Goal: Go to known website: Access a specific website the user already knows

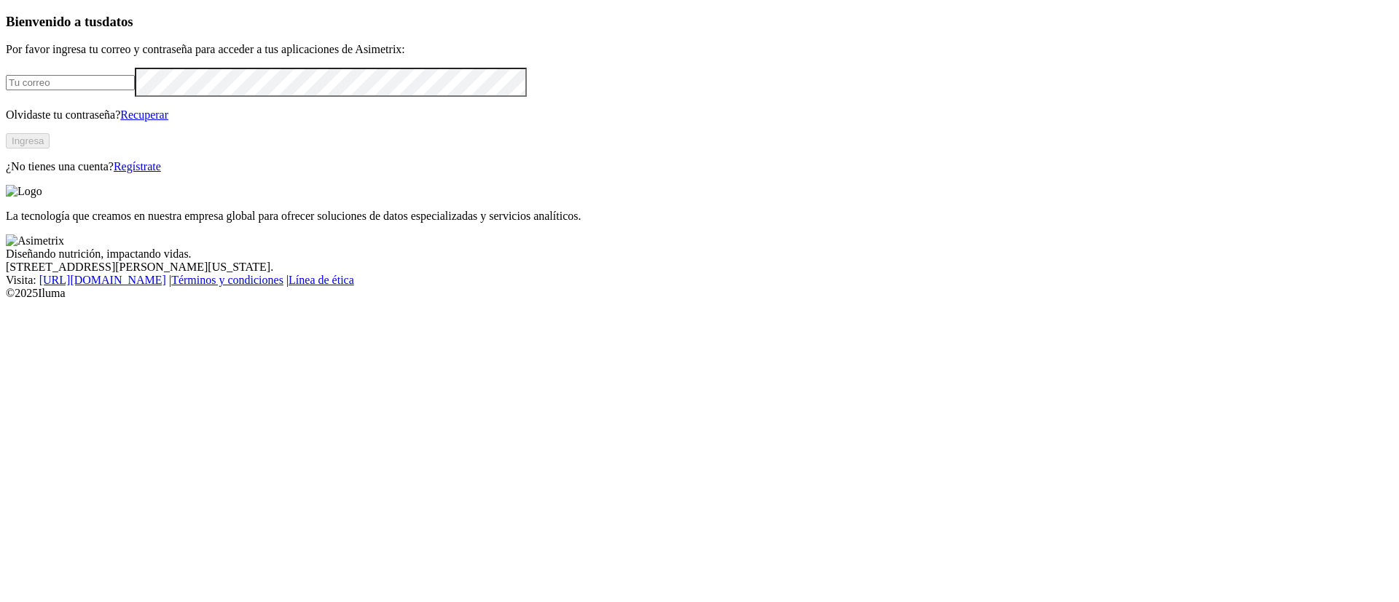
type input "[PERSON_NAME][EMAIL_ADDRESS][DOMAIN_NAME]"
click at [50, 149] on button "Ingresa" at bounding box center [28, 140] width 44 height 15
